Goal: Task Accomplishment & Management: Use online tool/utility

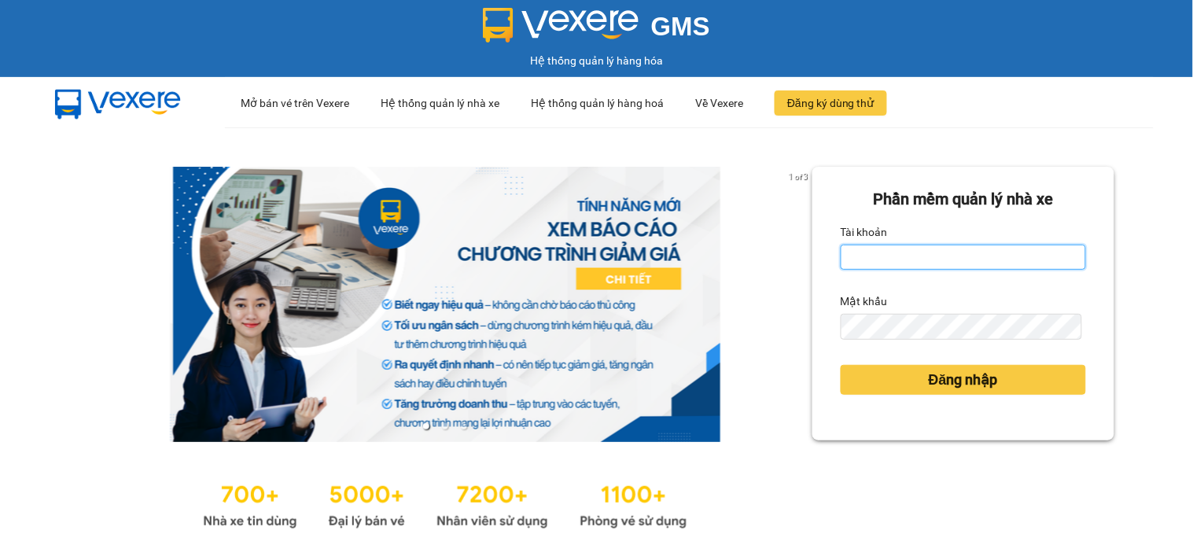
click at [875, 256] on input "Tài khoản" at bounding box center [963, 257] width 245 height 25
type input "hanh.lienhung"
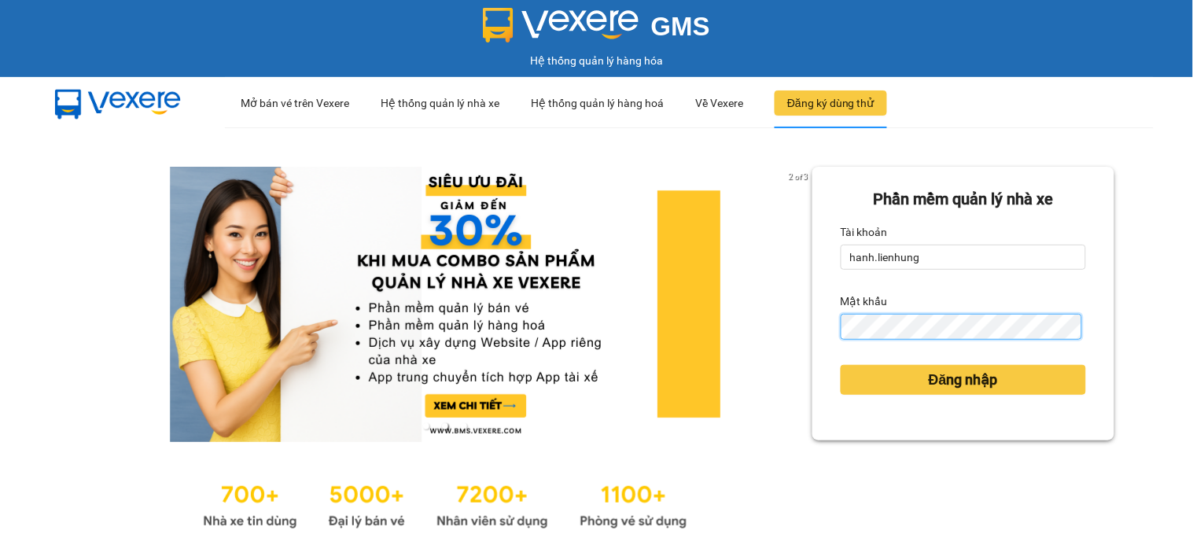
click at [841, 365] on button "Đăng nhập" at bounding box center [963, 380] width 245 height 30
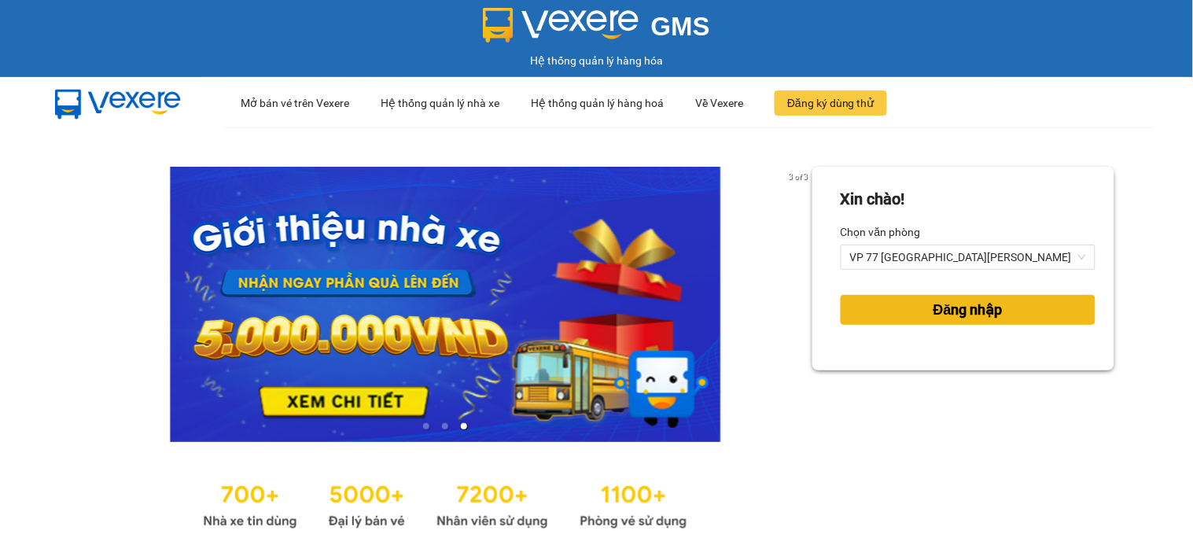
click at [952, 312] on span "Đăng nhập" at bounding box center [968, 310] width 69 height 22
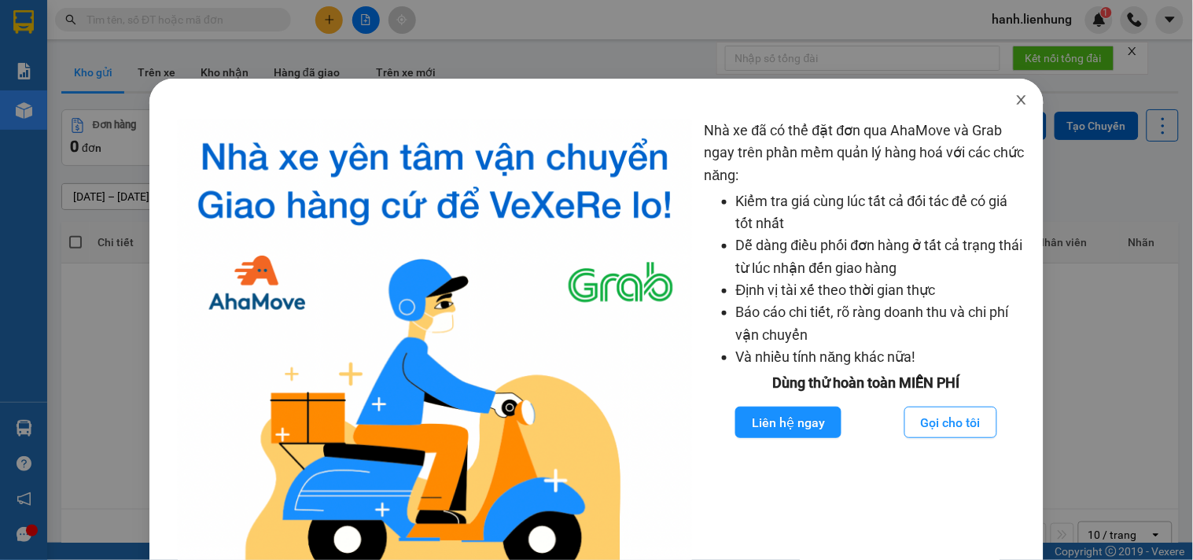
click at [1015, 98] on icon "close" at bounding box center [1021, 100] width 13 height 13
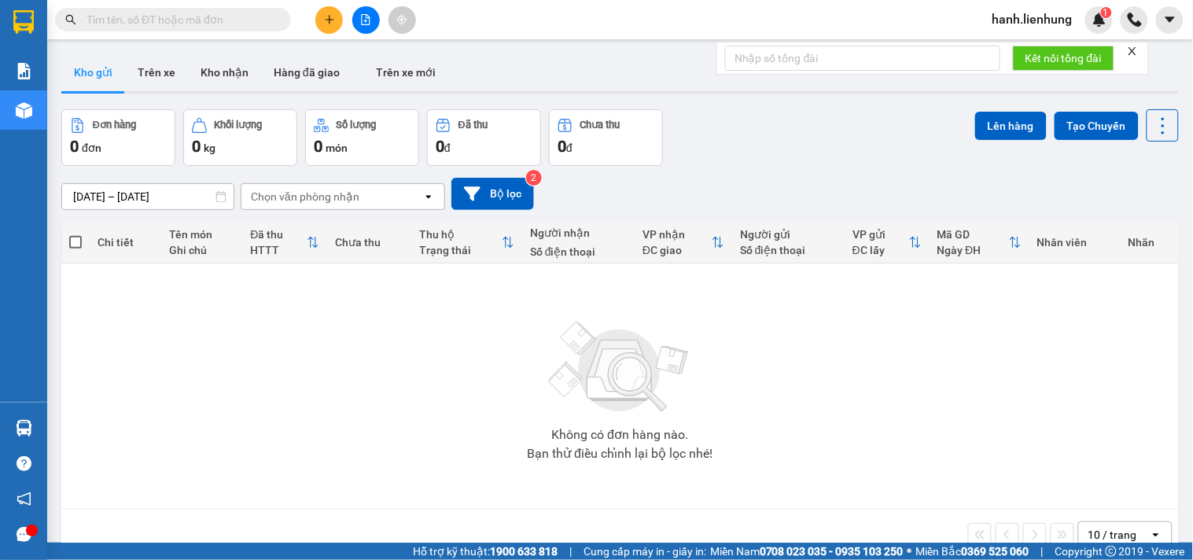
click at [367, 18] on icon "file-add" at bounding box center [365, 19] width 11 height 11
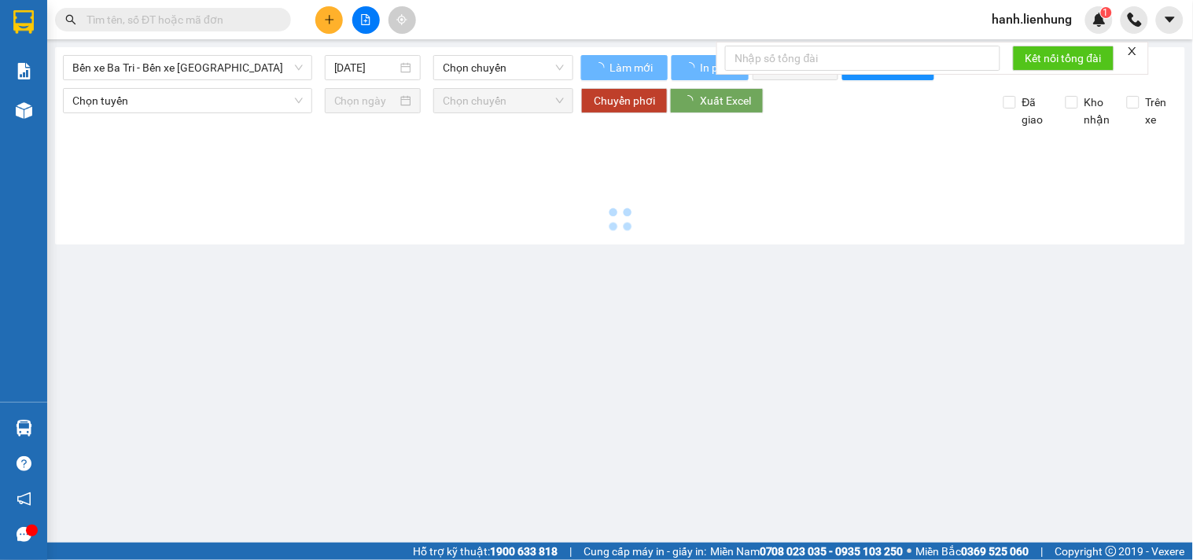
type input "[DATE]"
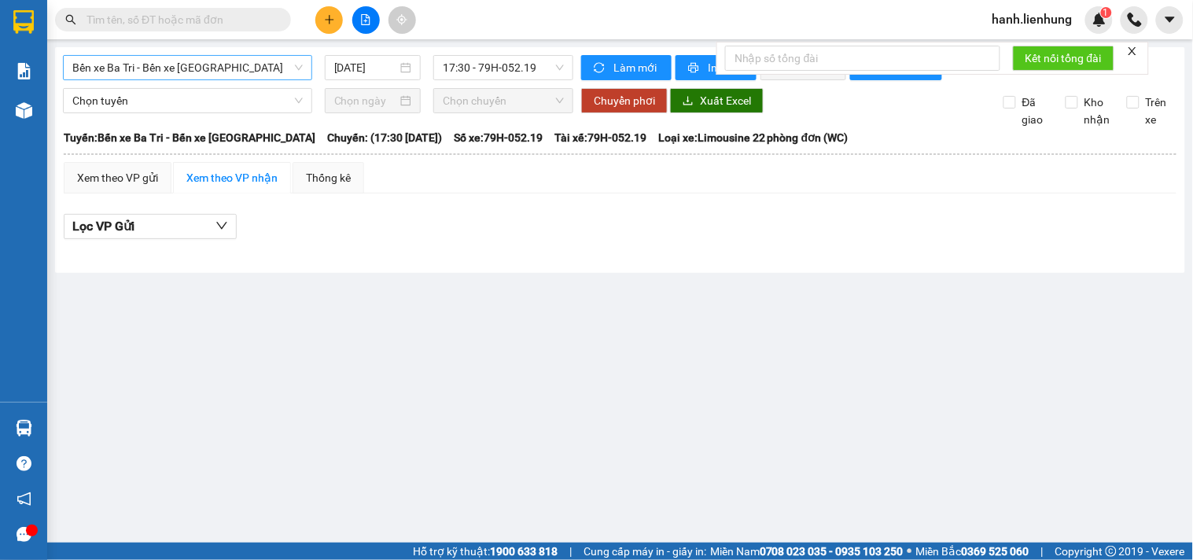
drag, startPoint x: 195, startPoint y: 68, endPoint x: 186, endPoint y: 66, distance: 8.8
click at [190, 66] on span "Bến xe Ba Tri - Bến xe [GEOGRAPHIC_DATA]" at bounding box center [187, 68] width 230 height 24
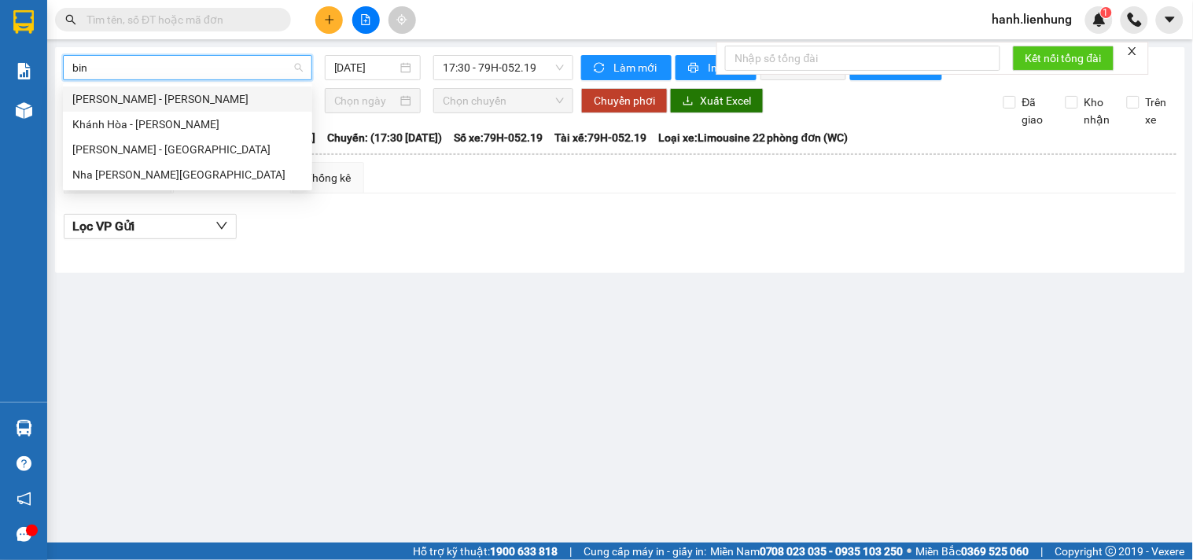
type input "binh"
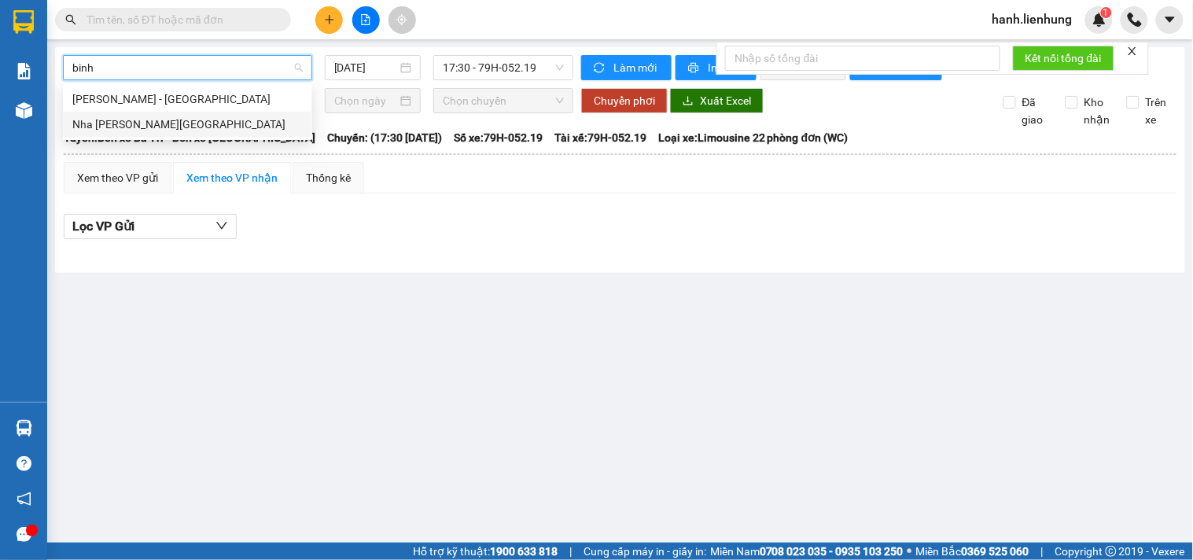
click at [171, 123] on div "Nha [PERSON_NAME][GEOGRAPHIC_DATA]" at bounding box center [187, 124] width 230 height 17
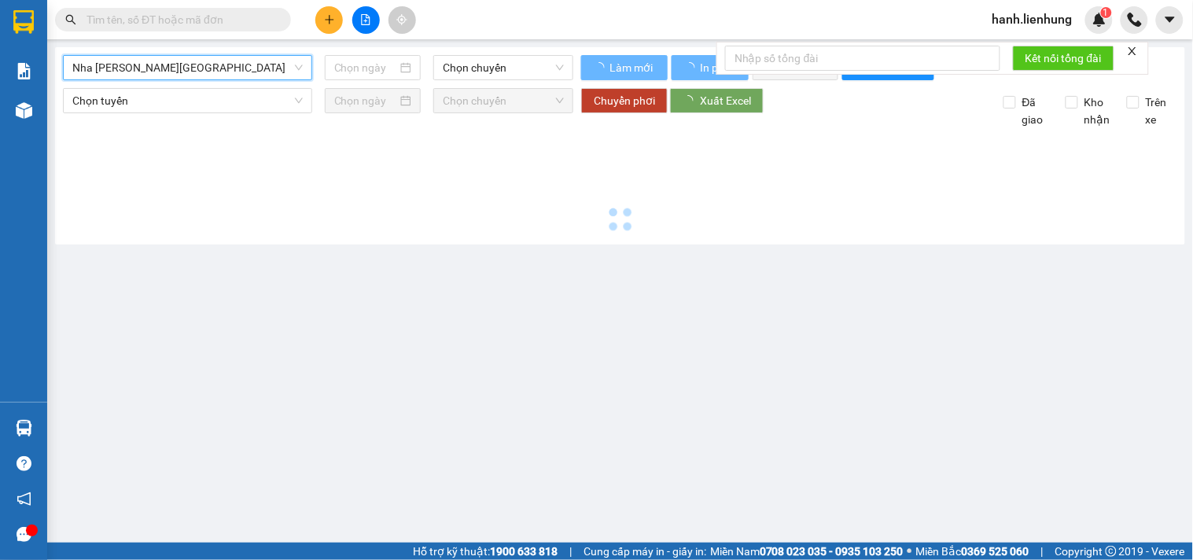
type input "[DATE]"
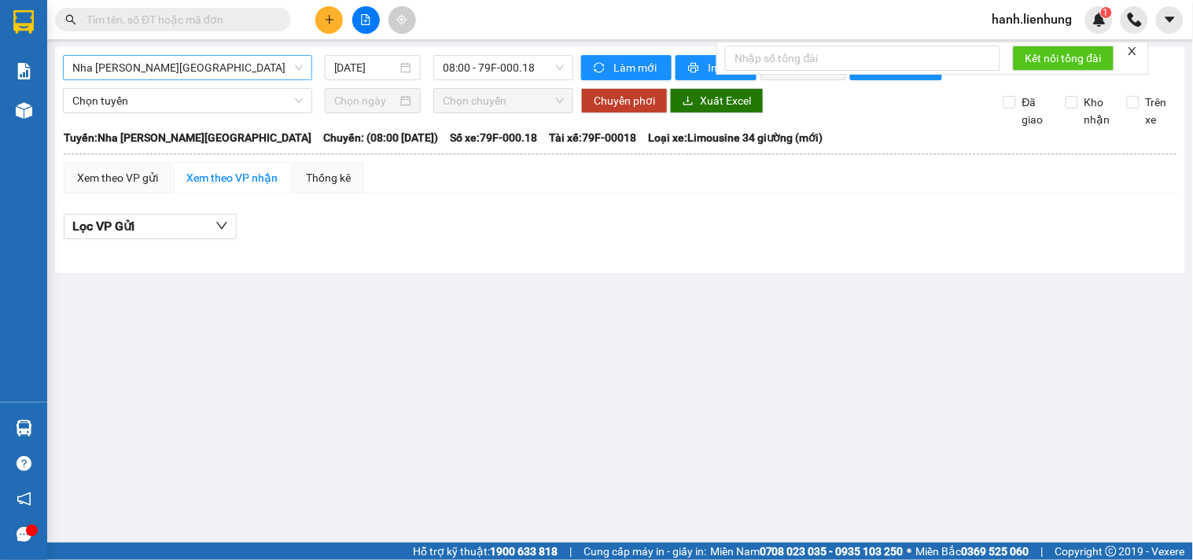
drag, startPoint x: 598, startPoint y: 287, endPoint x: 584, endPoint y: 268, distance: 23.1
click at [592, 285] on main "[GEOGRAPHIC_DATA][PERSON_NAME][GEOGRAPHIC_DATA] [DATE] 08:00 - 79F-000.18 [PERS…" at bounding box center [596, 271] width 1193 height 543
